Goal: Task Accomplishment & Management: Complete application form

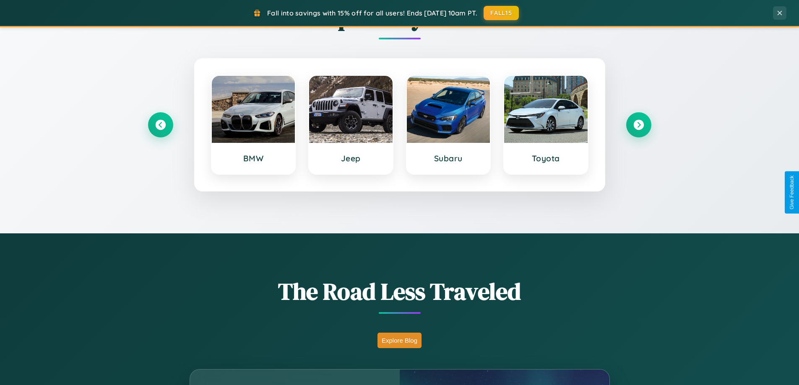
scroll to position [1613, 0]
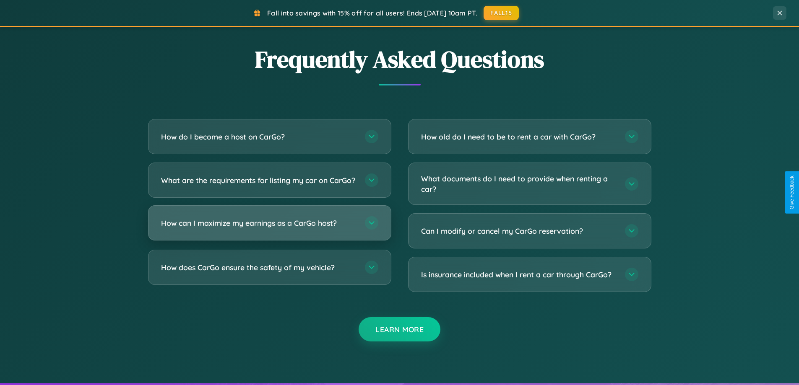
click at [269, 228] on h3 "How can I maximize my earnings as a CarGo host?" at bounding box center [258, 223] width 195 height 10
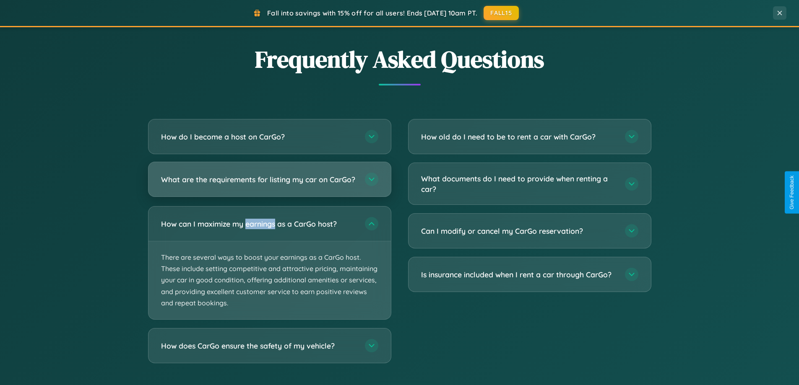
click at [269, 183] on h3 "What are the requirements for listing my car on CarGo?" at bounding box center [258, 179] width 195 height 10
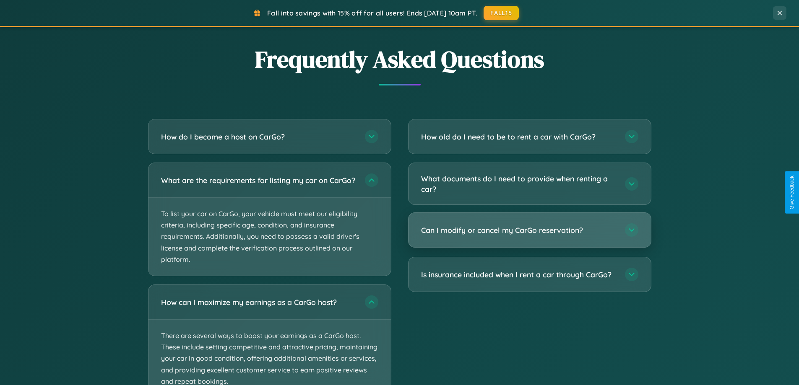
click at [529, 231] on h3 "Can I modify or cancel my CarGo reservation?" at bounding box center [518, 230] width 195 height 10
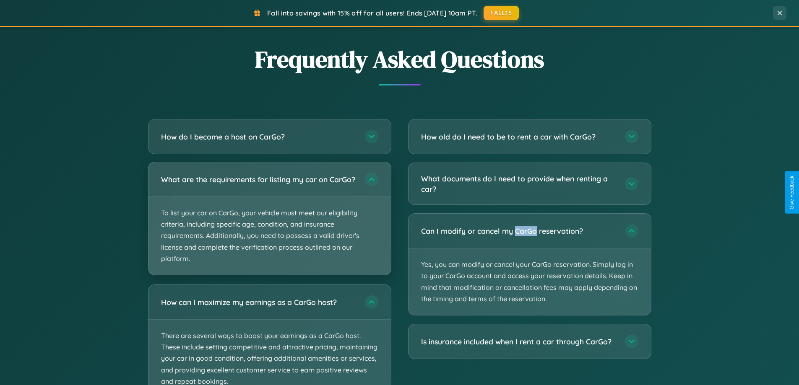
click at [269, 222] on p "To list your car on CarGo, your vehicle must meet our eligibility criteria, inc…" at bounding box center [269, 236] width 242 height 78
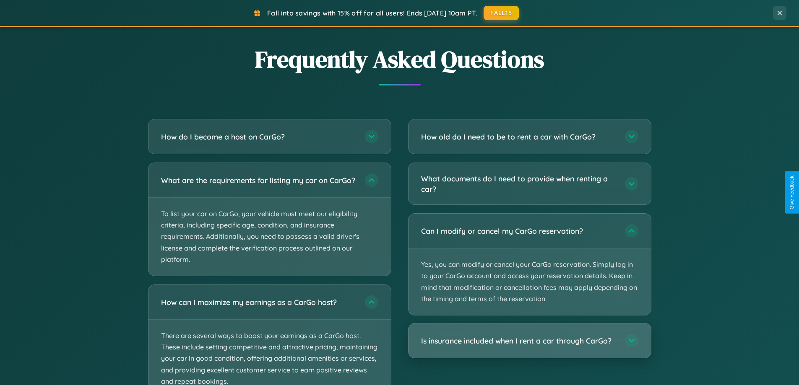
click at [529, 342] on h3 "Is insurance included when I rent a car through CarGo?" at bounding box center [518, 341] width 195 height 10
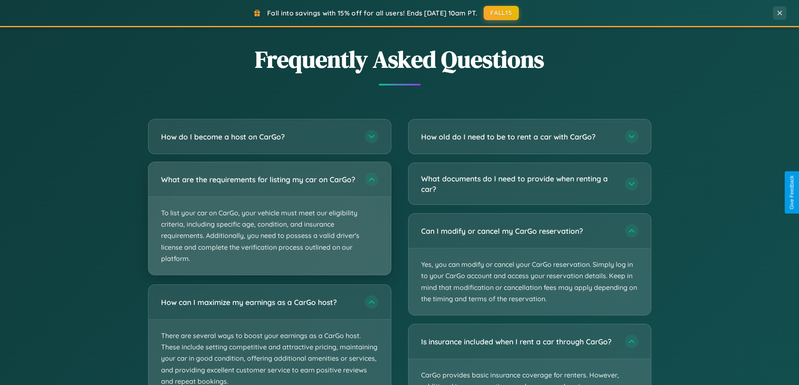
click at [269, 223] on p "To list your car on CarGo, your vehicle must meet our eligibility criteria, inc…" at bounding box center [269, 236] width 242 height 78
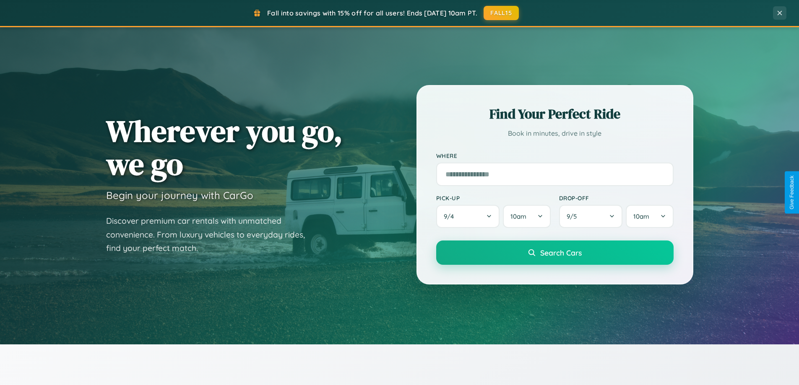
scroll to position [0, 0]
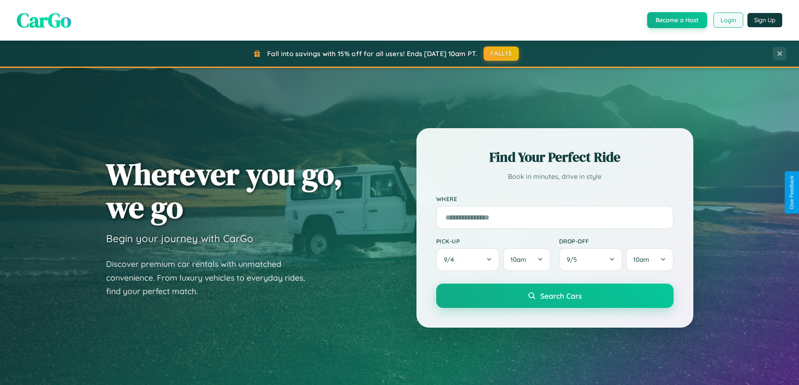
click at [727, 20] on button "Login" at bounding box center [728, 20] width 30 height 15
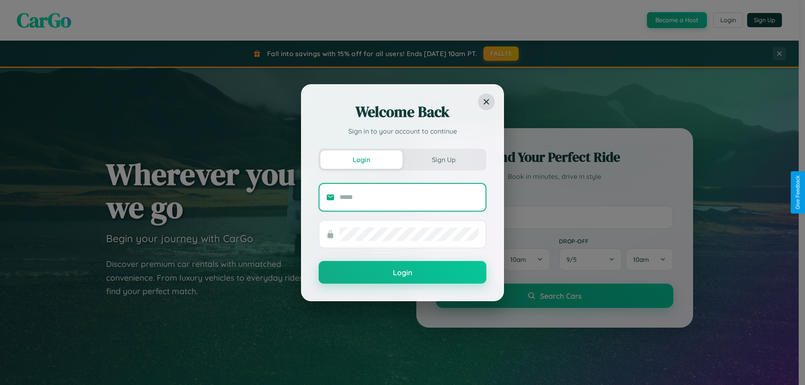
click at [409, 197] on input "text" at bounding box center [409, 197] width 139 height 13
type input "**********"
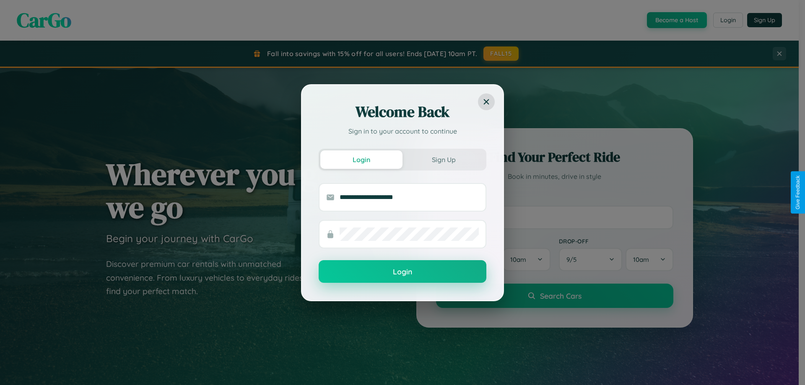
click at [402, 272] on button "Login" at bounding box center [403, 271] width 168 height 23
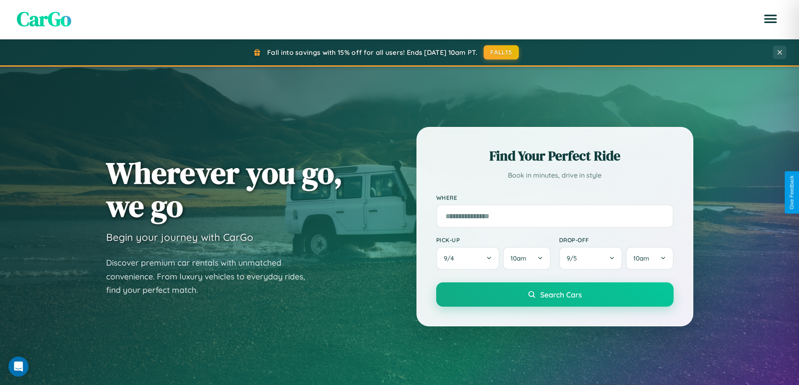
scroll to position [181, 0]
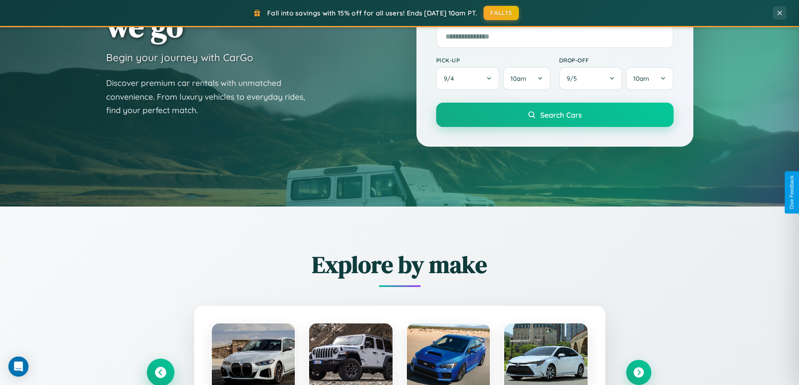
click at [160, 373] on icon at bounding box center [160, 372] width 11 height 11
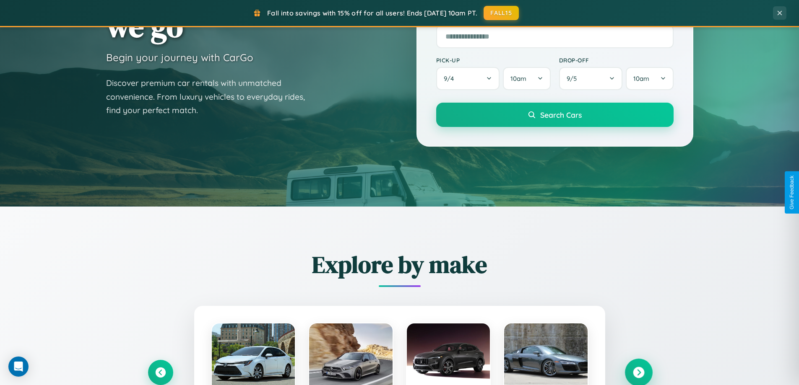
click at [638, 372] on icon at bounding box center [638, 372] width 11 height 11
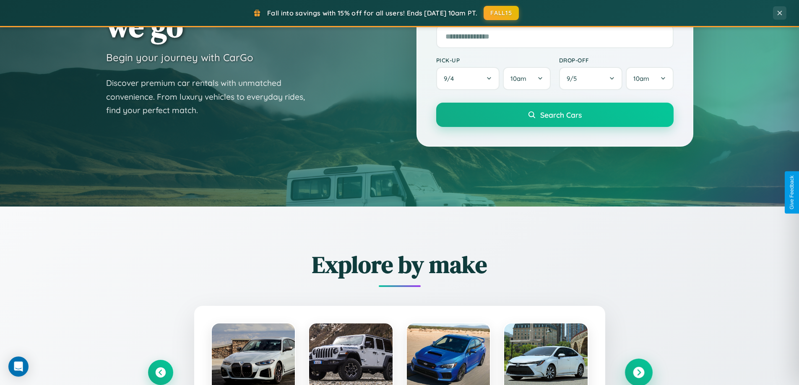
click at [638, 372] on icon at bounding box center [638, 372] width 11 height 11
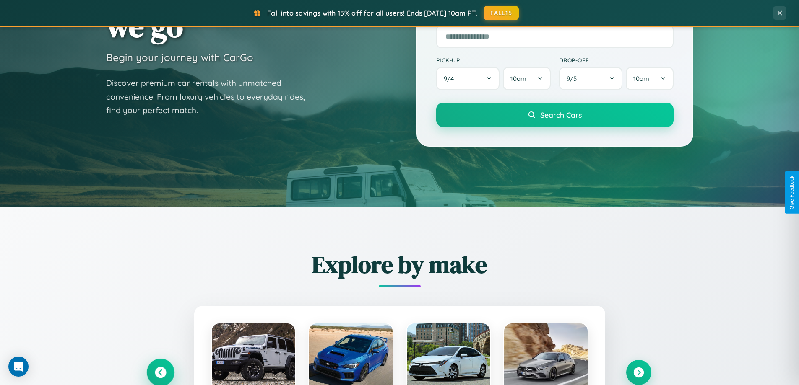
click at [160, 372] on icon at bounding box center [160, 372] width 11 height 11
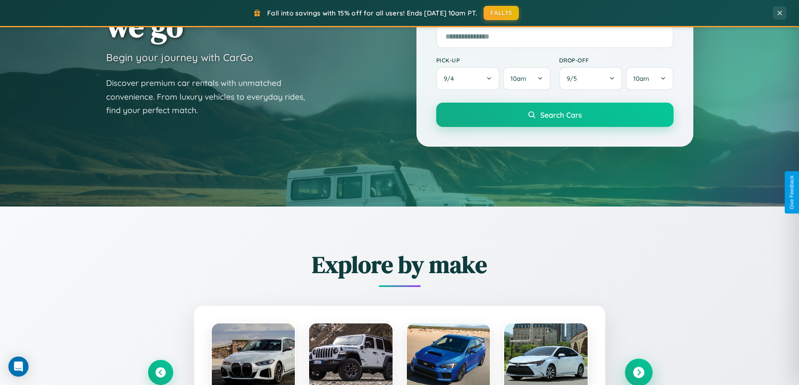
click at [638, 372] on icon at bounding box center [638, 372] width 11 height 11
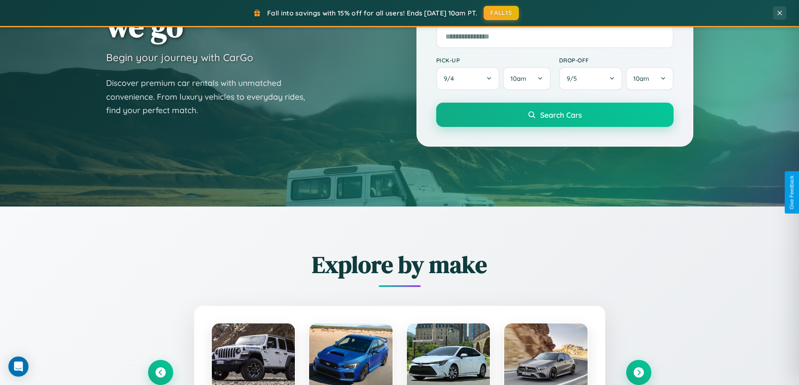
scroll to position [0, 0]
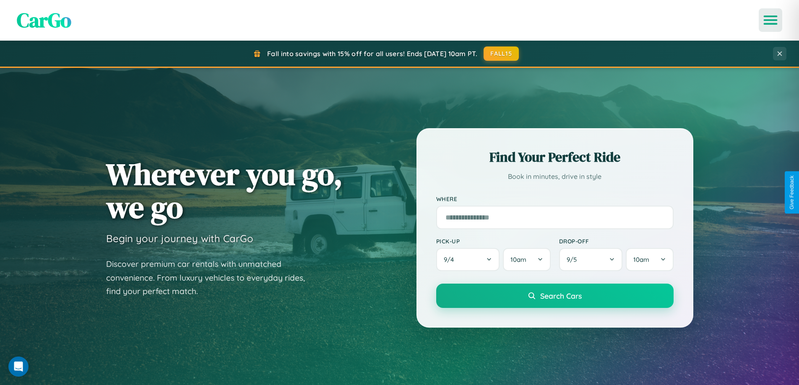
click at [770, 20] on icon "Open menu" at bounding box center [770, 20] width 12 height 8
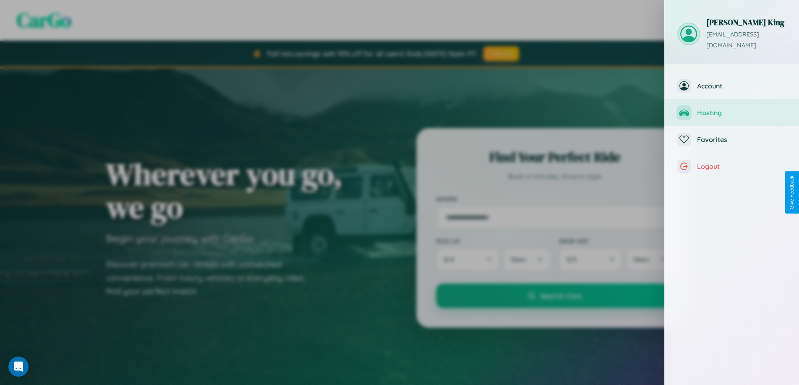
click at [731, 109] on span "Hosting" at bounding box center [741, 113] width 89 height 8
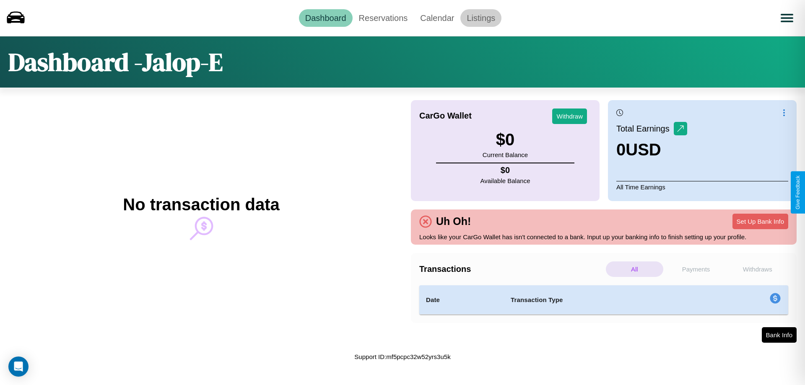
click at [481, 18] on link "Listings" at bounding box center [480, 18] width 41 height 18
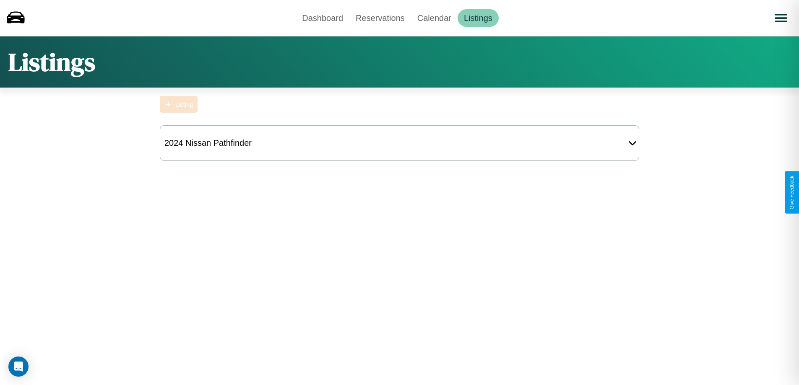
click at [179, 104] on div "Listing" at bounding box center [184, 104] width 18 height 7
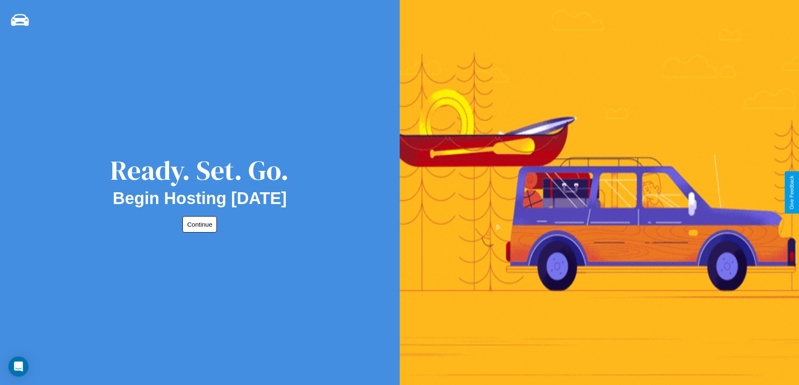
click at [198, 224] on button "Continue" at bounding box center [199, 224] width 34 height 16
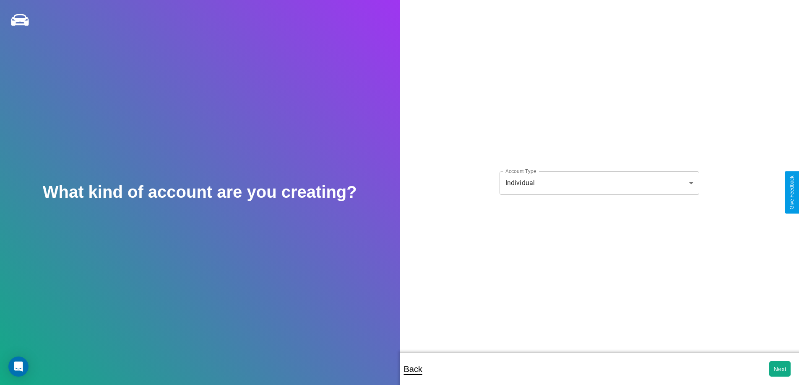
click at [599, 183] on body "**********" at bounding box center [399, 198] width 799 height 397
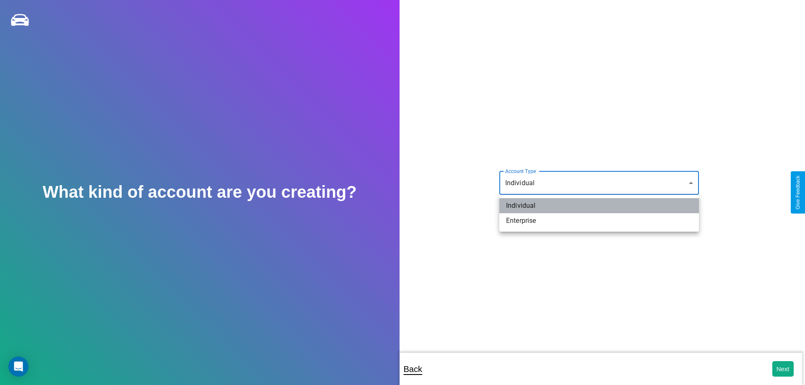
click at [599, 206] on li "Individual" at bounding box center [599, 205] width 200 height 15
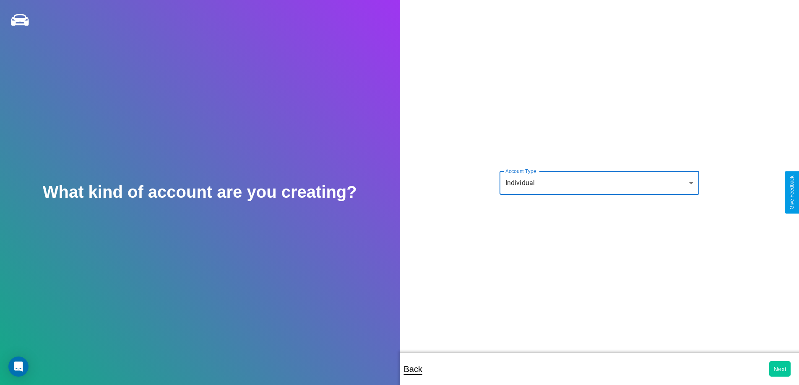
click at [779, 369] on button "Next" at bounding box center [779, 369] width 21 height 16
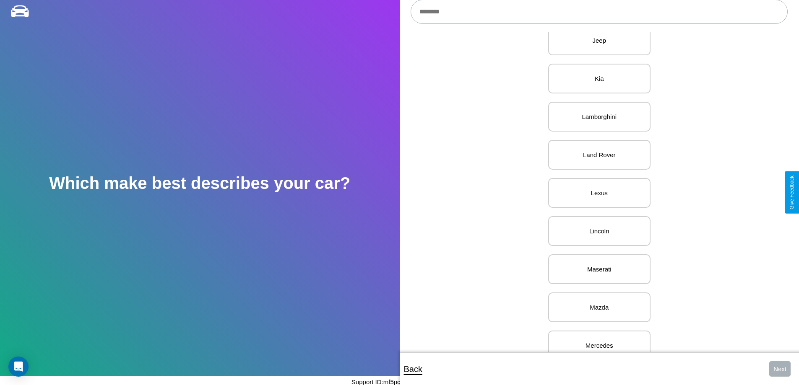
scroll to position [783, 0]
click at [596, 192] on p "Lexus" at bounding box center [599, 192] width 84 height 11
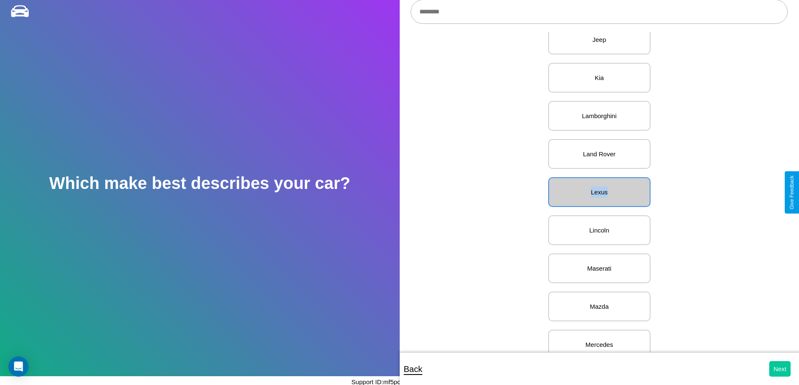
click at [779, 369] on button "Next" at bounding box center [779, 369] width 21 height 16
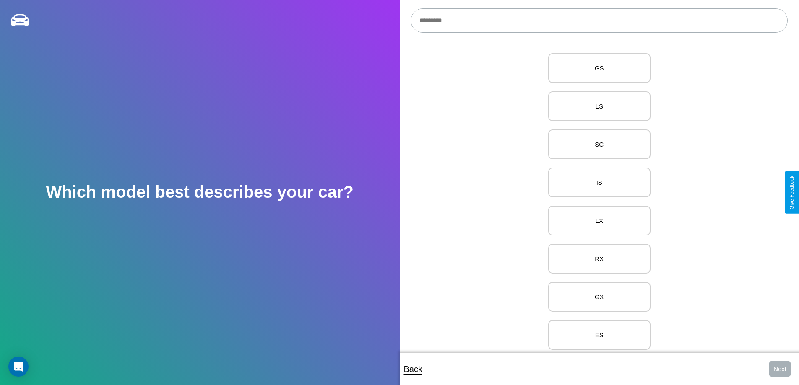
scroll to position [96, 0]
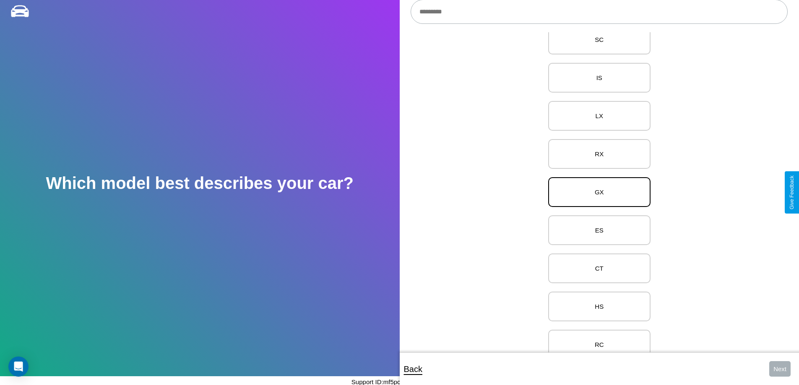
click at [596, 192] on p "GX" at bounding box center [599, 192] width 84 height 11
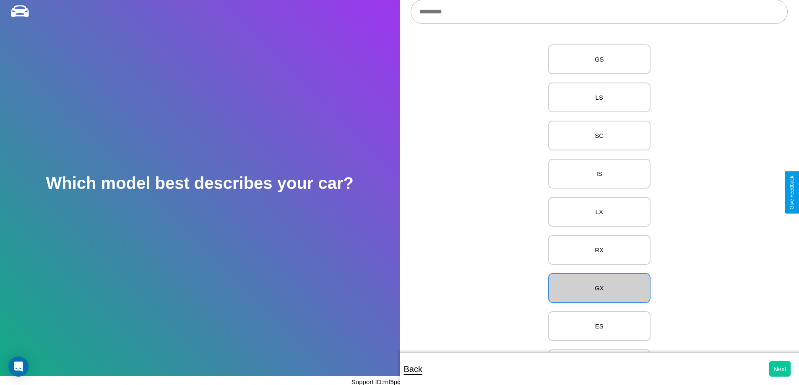
click at [779, 369] on button "Next" at bounding box center [779, 369] width 21 height 16
select select "*****"
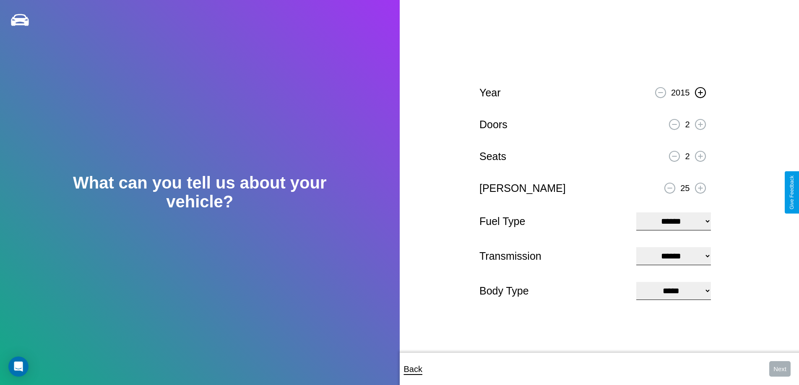
click at [700, 91] on icon at bounding box center [700, 92] width 5 height 5
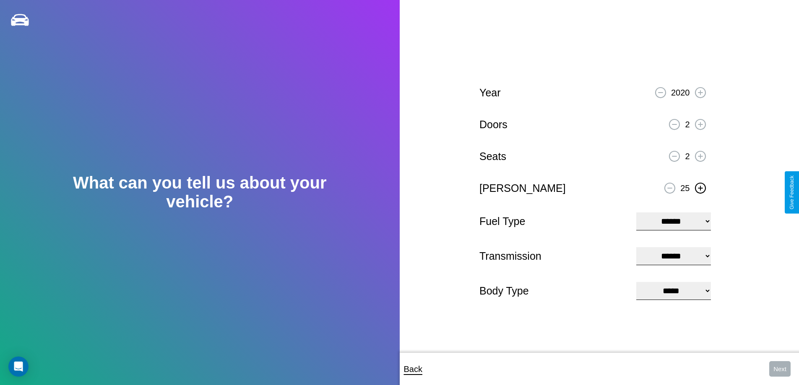
click at [700, 187] on icon at bounding box center [700, 188] width 5 height 5
click at [673, 220] on select "**********" at bounding box center [673, 222] width 74 height 18
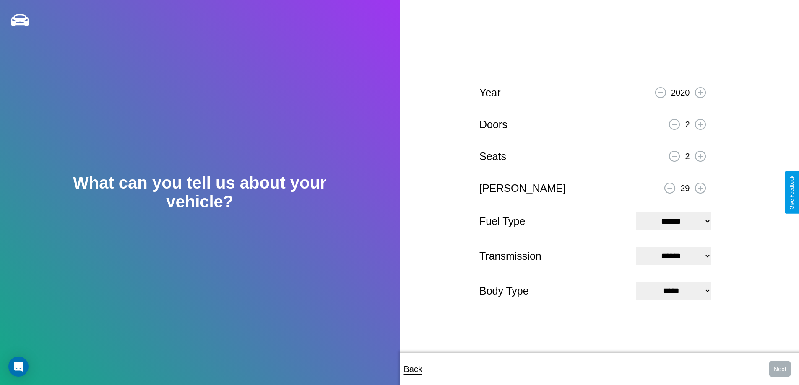
select select "***"
click at [673, 256] on select "****** ********* ******" at bounding box center [673, 256] width 74 height 18
select select "******"
click at [673, 292] on select "**********" at bounding box center [673, 291] width 74 height 18
select select "*****"
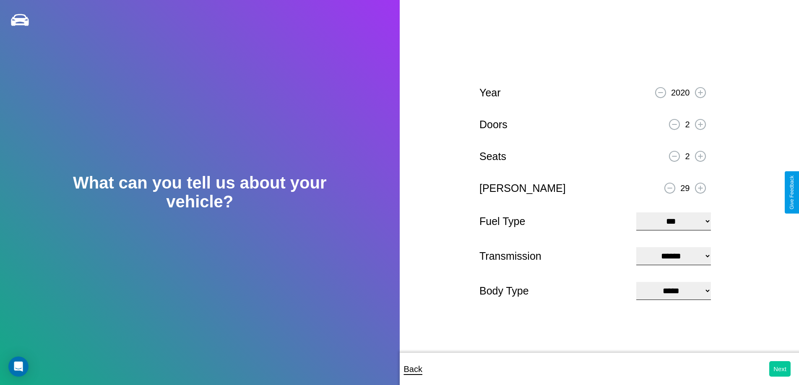
click at [779, 369] on button "Next" at bounding box center [779, 369] width 21 height 16
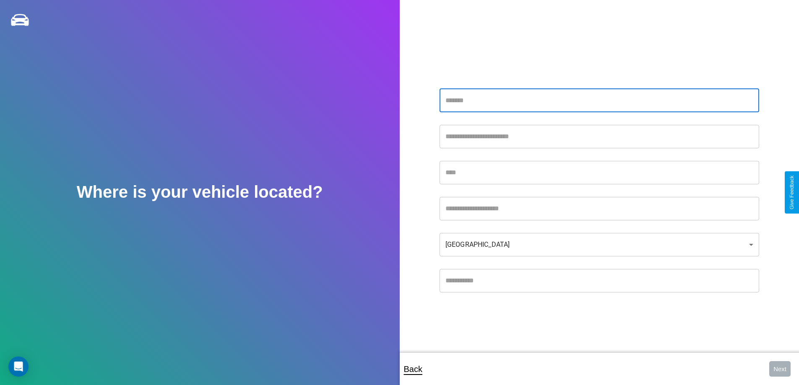
click at [599, 100] on input "text" at bounding box center [598, 100] width 319 height 23
type input "**********"
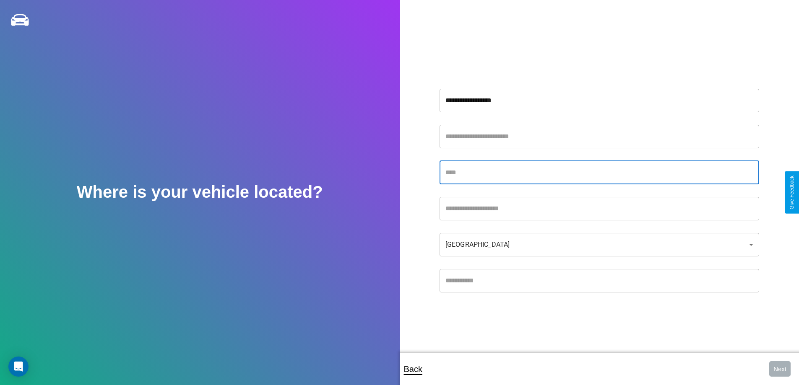
click at [599, 172] on input "text" at bounding box center [598, 172] width 319 height 23
type input "****"
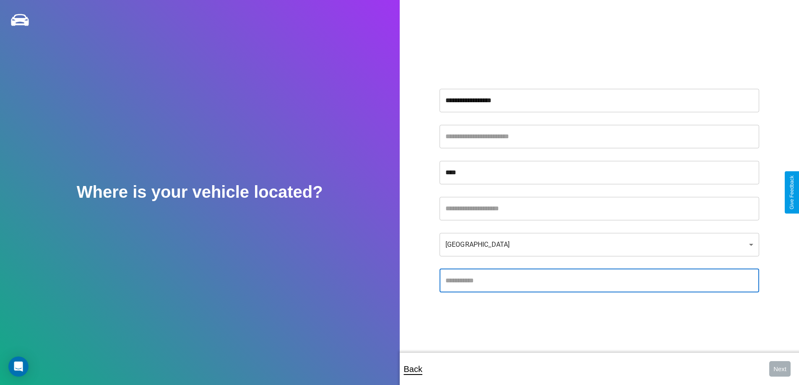
click at [599, 280] on input "text" at bounding box center [598, 280] width 319 height 23
type input "*****"
click at [599, 244] on body "**********" at bounding box center [399, 198] width 799 height 397
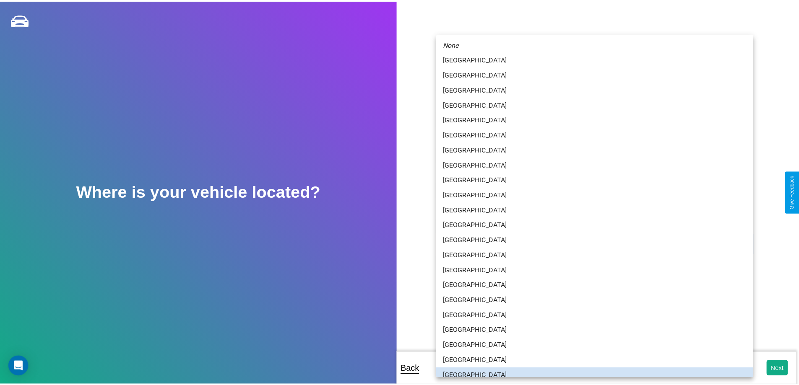
scroll to position [5, 0]
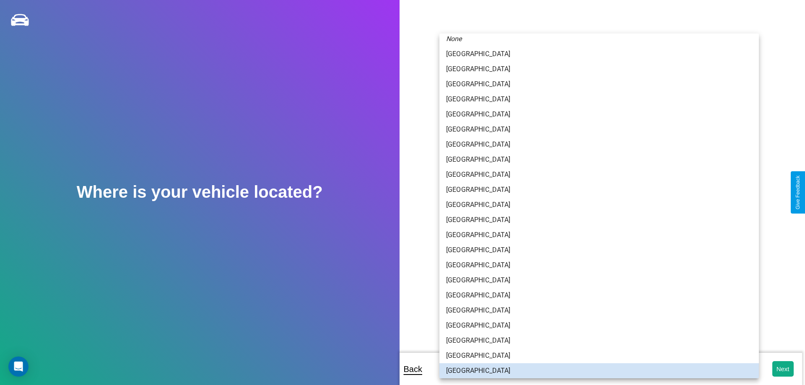
click at [596, 220] on li "[GEOGRAPHIC_DATA]" at bounding box center [598, 220] width 319 height 15
type input "*****"
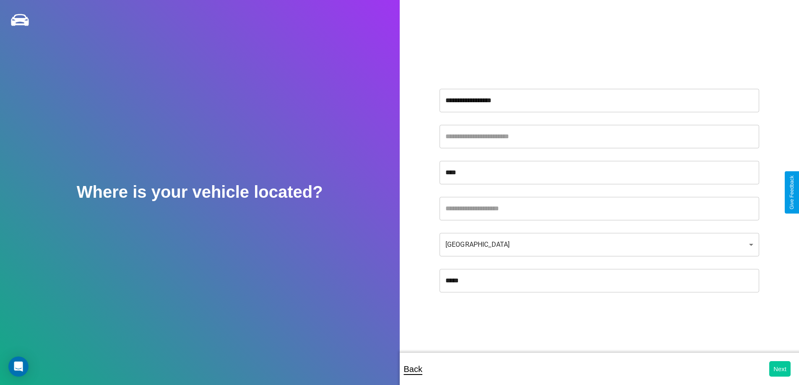
click at [779, 369] on button "Next" at bounding box center [779, 369] width 21 height 16
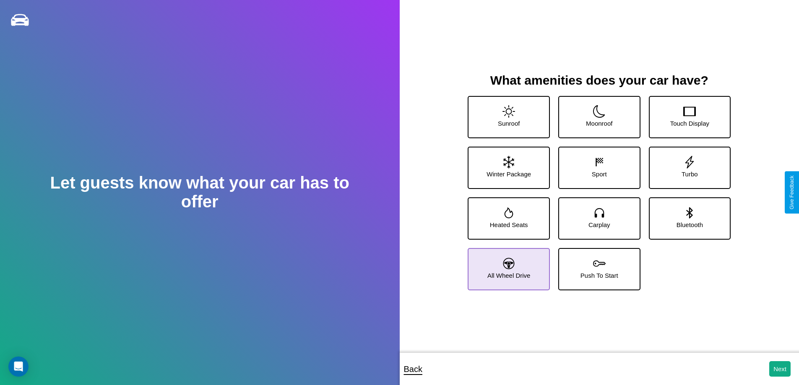
click at [507, 266] on icon at bounding box center [508, 263] width 11 height 11
click at [684, 114] on icon at bounding box center [689, 111] width 13 height 13
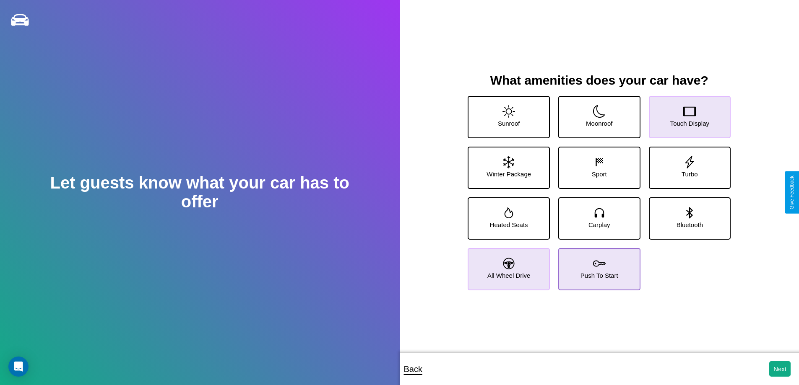
click at [596, 266] on icon at bounding box center [599, 263] width 13 height 13
click at [507, 164] on icon at bounding box center [508, 162] width 11 height 13
click at [684, 114] on icon at bounding box center [689, 111] width 13 height 13
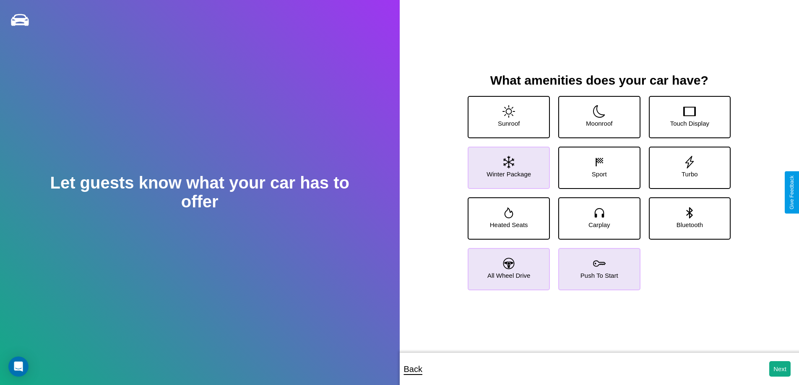
click at [507, 164] on icon at bounding box center [508, 162] width 11 height 13
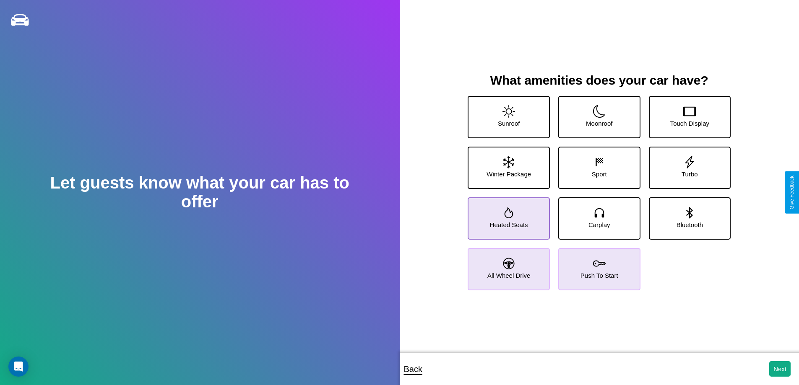
click at [507, 215] on icon at bounding box center [508, 212] width 9 height 11
click at [779, 369] on button "Next" at bounding box center [779, 369] width 21 height 16
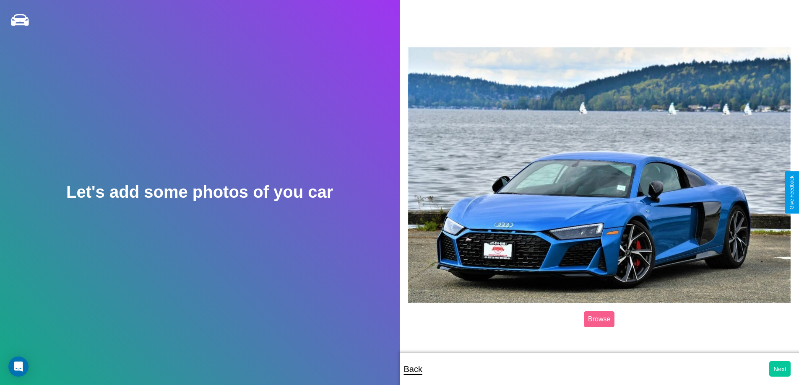
click at [779, 369] on button "Next" at bounding box center [779, 369] width 21 height 16
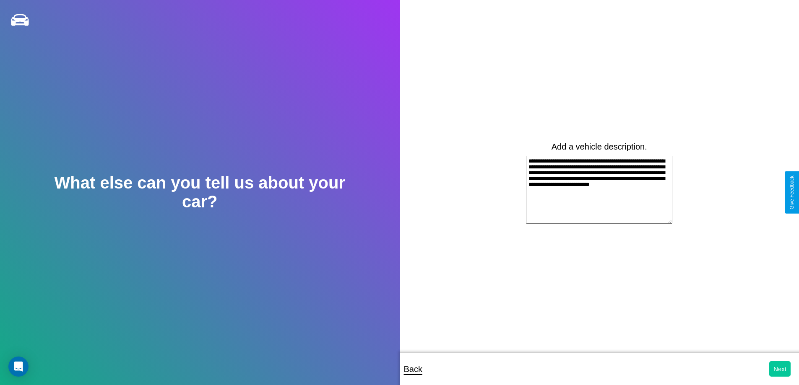
type textarea "**********"
click at [779, 369] on button "Next" at bounding box center [779, 369] width 21 height 16
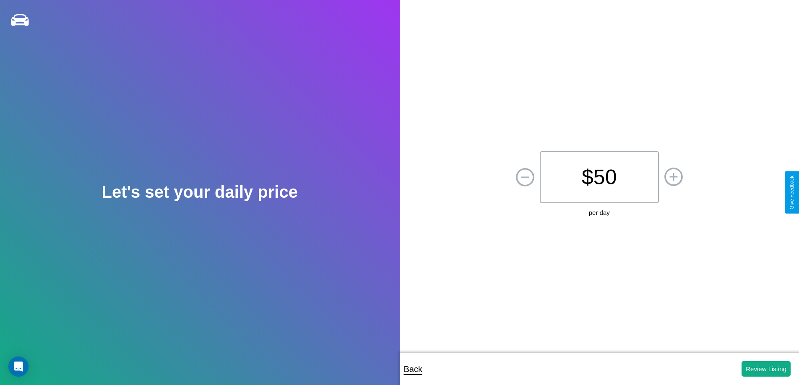
click at [599, 177] on p "$ 50" at bounding box center [598, 177] width 119 height 52
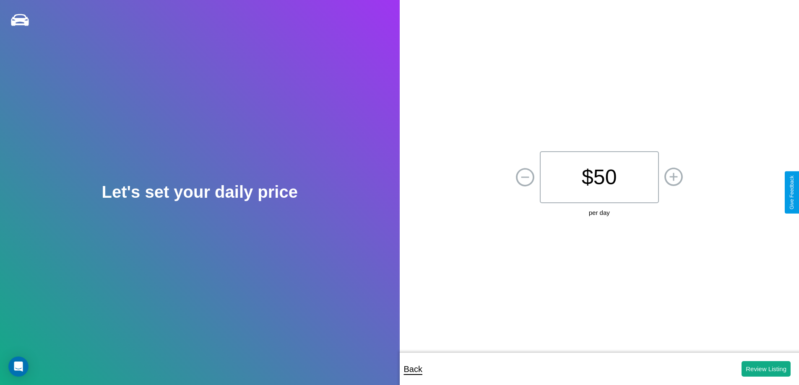
click at [599, 177] on p "$ 50" at bounding box center [598, 177] width 119 height 52
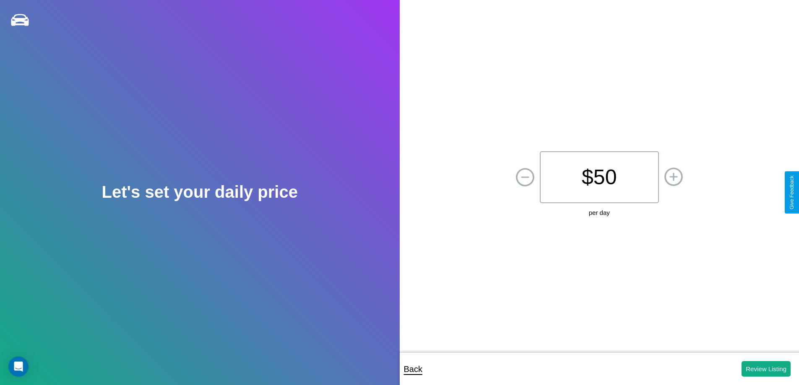
click at [599, 177] on p "$ 50" at bounding box center [598, 177] width 119 height 52
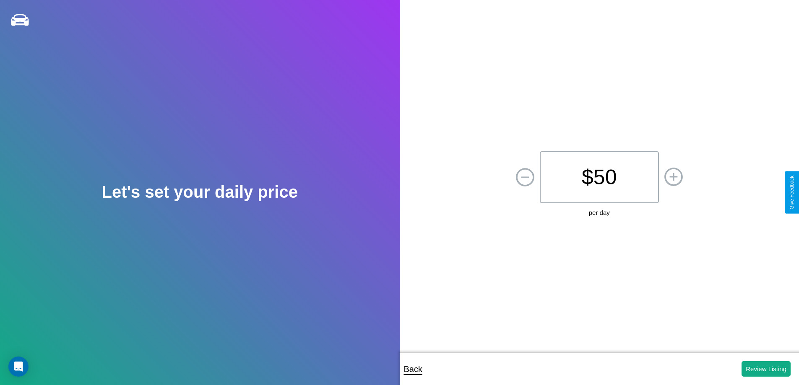
click at [599, 177] on p "$ 50" at bounding box center [598, 177] width 119 height 52
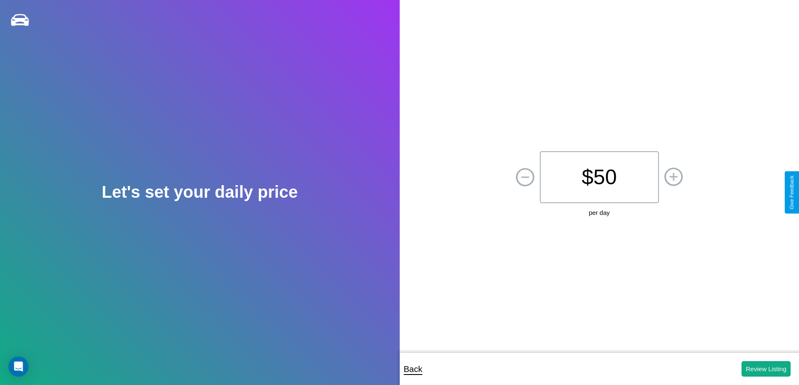
click at [599, 177] on p "$ 50" at bounding box center [598, 177] width 119 height 52
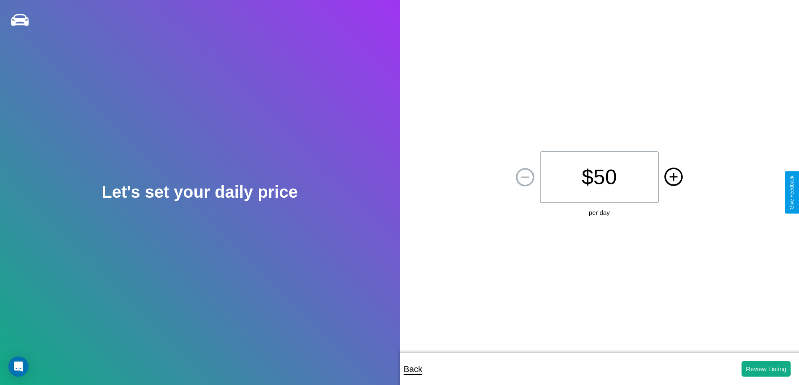
click at [673, 177] on icon at bounding box center [673, 177] width 8 height 8
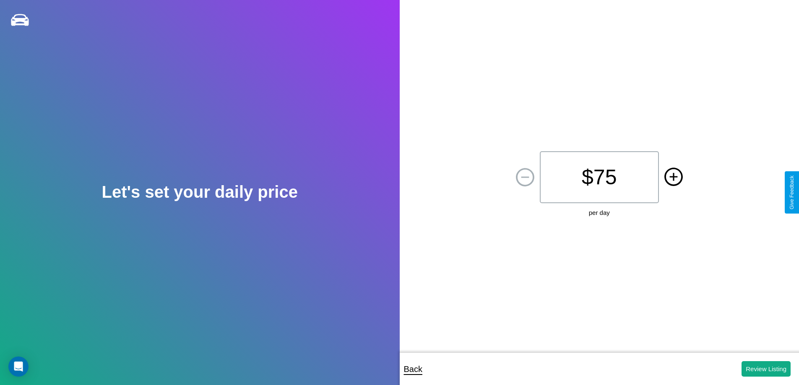
click at [673, 177] on icon at bounding box center [673, 177] width 8 height 8
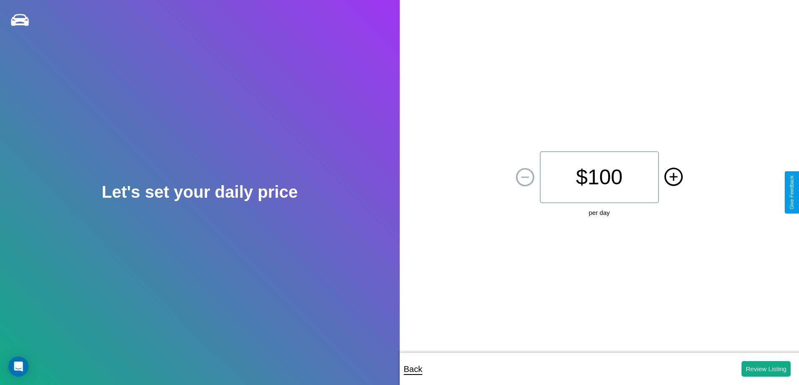
click at [673, 177] on icon at bounding box center [673, 177] width 8 height 8
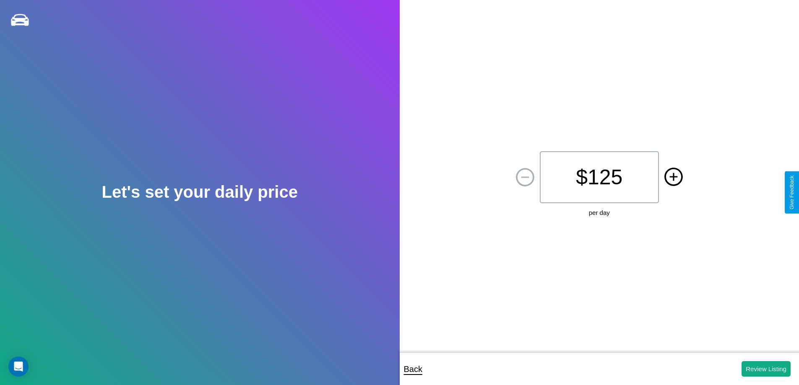
click at [673, 177] on icon at bounding box center [673, 177] width 8 height 8
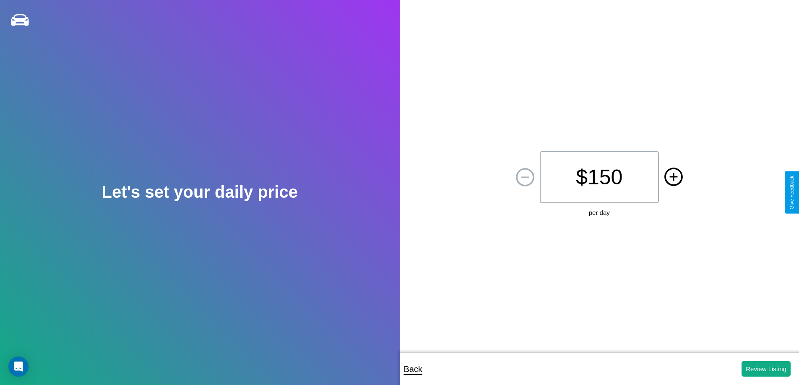
click at [673, 177] on icon at bounding box center [673, 177] width 8 height 8
click at [765, 369] on button "Review Listing" at bounding box center [765, 369] width 49 height 16
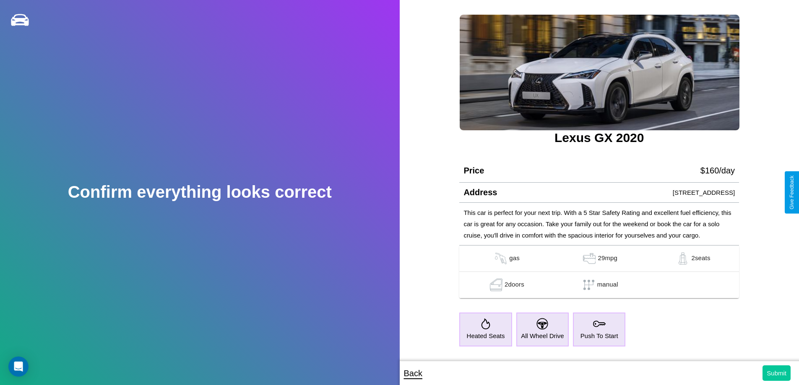
click at [776, 373] on button "Submit" at bounding box center [776, 374] width 28 height 16
